Goal: Check status: Check status

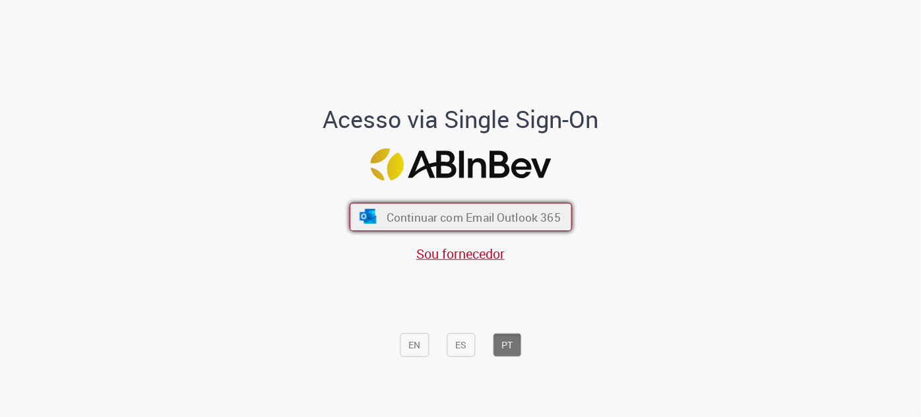
click at [514, 204] on button "Continuar com Email Outlook 365" at bounding box center [461, 217] width 222 height 28
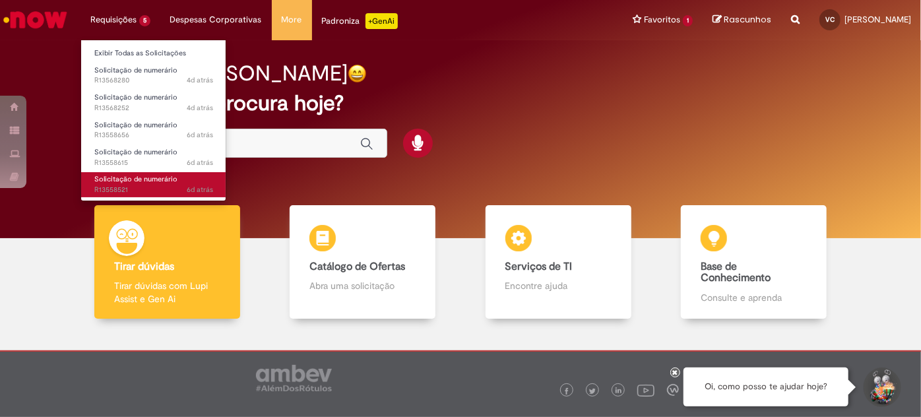
click at [111, 184] on span "Solicitação de numerário" at bounding box center [135, 179] width 83 height 10
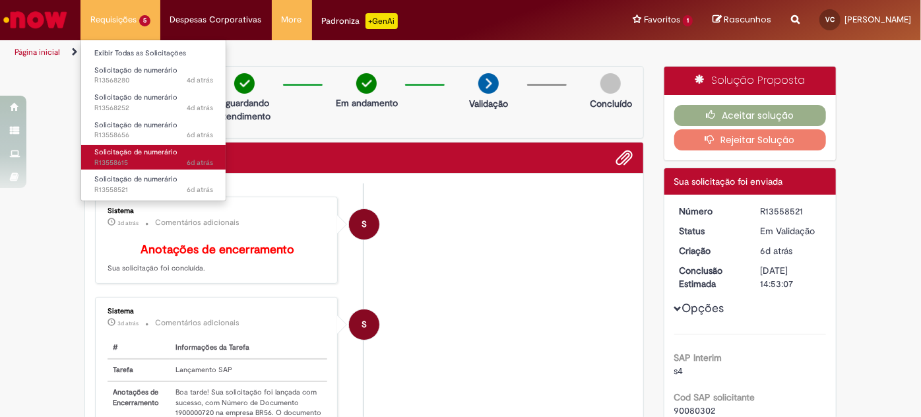
click at [121, 168] on span "6d atrás 6 dias atrás R13558615" at bounding box center [153, 163] width 119 height 11
click at [129, 157] on span "Solicitação de numerário" at bounding box center [135, 152] width 83 height 10
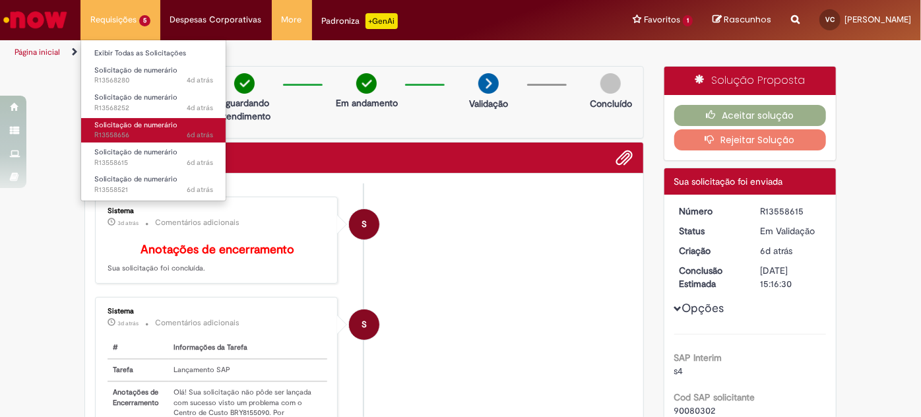
click at [111, 141] on span "6d atrás 6 dias atrás R13558656" at bounding box center [153, 135] width 119 height 11
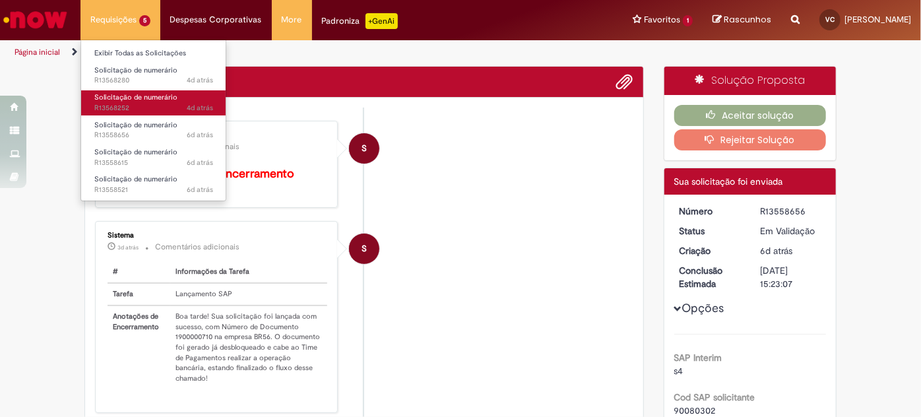
click at [119, 102] on span "Solicitação de numerário" at bounding box center [135, 97] width 83 height 10
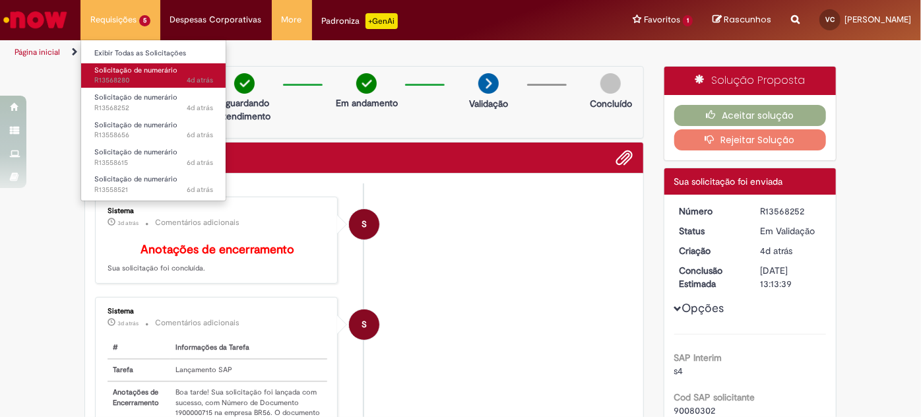
click at [156, 75] on span "Solicitação de numerário" at bounding box center [135, 70] width 83 height 10
